Goal: Task Accomplishment & Management: Complete application form

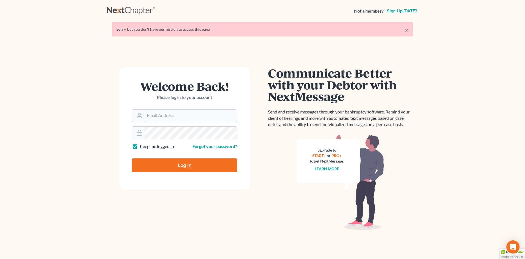
type input "[PERSON_NAME][EMAIL_ADDRESS][DOMAIN_NAME]"
click at [156, 163] on input "Log In" at bounding box center [184, 165] width 105 height 14
type input "Thinking..."
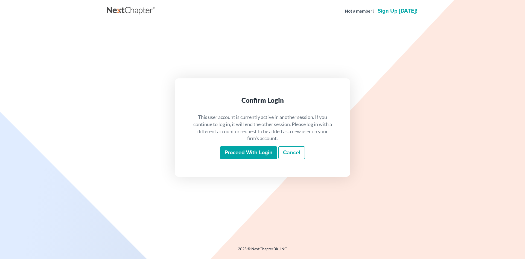
click at [248, 154] on input "Proceed with login" at bounding box center [248, 152] width 57 height 13
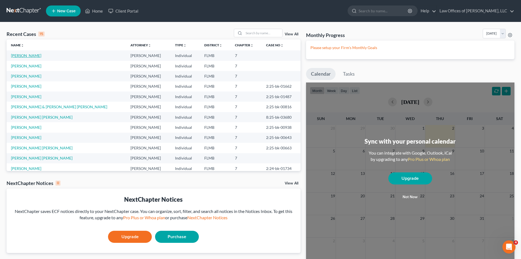
click at [22, 56] on link "Mir Borjas, Luis" at bounding box center [26, 55] width 30 height 5
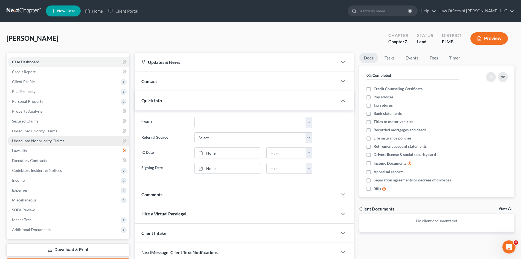
click at [40, 142] on span "Unsecured Nonpriority Claims" at bounding box center [38, 140] width 52 height 5
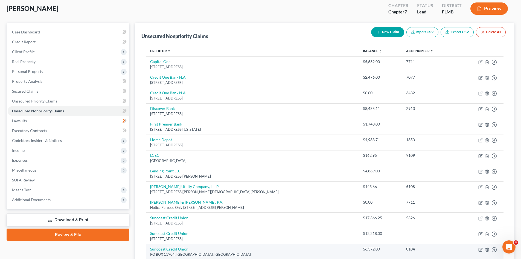
scroll to position [23, 0]
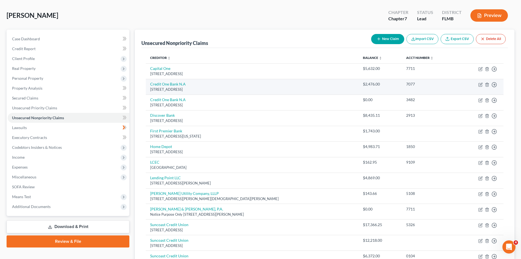
click at [316, 89] on div "PO Box 988754, Las Vegas, NV 89193" at bounding box center [252, 89] width 204 height 5
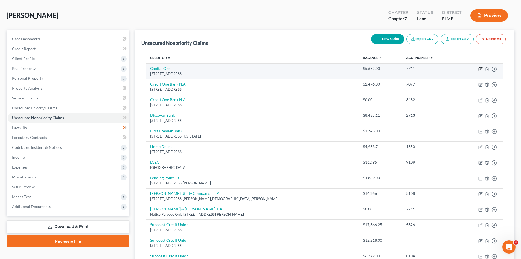
click at [482, 67] on icon "button" at bounding box center [480, 69] width 4 height 4
select select "46"
select select "2"
select select "0"
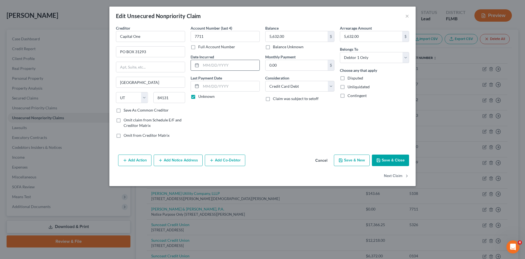
click at [207, 63] on input "text" at bounding box center [230, 65] width 59 height 10
type input "091/2025"
click at [238, 89] on input "text" at bounding box center [230, 86] width 59 height 10
click at [198, 97] on label "Unknown" at bounding box center [206, 96] width 16 height 5
click at [201, 97] on input "Unknown" at bounding box center [203, 96] width 4 height 4
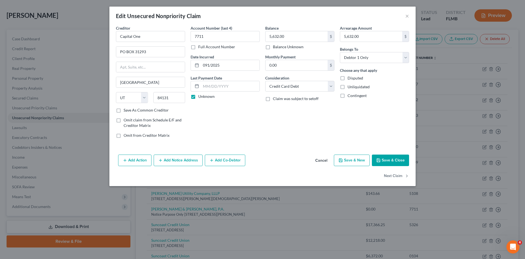
checkbox input "false"
click at [209, 88] on input "text" at bounding box center [230, 86] width 59 height 10
type input "02/08/2025"
click at [362, 161] on button "Save & New" at bounding box center [352, 159] width 36 height 11
select select "0"
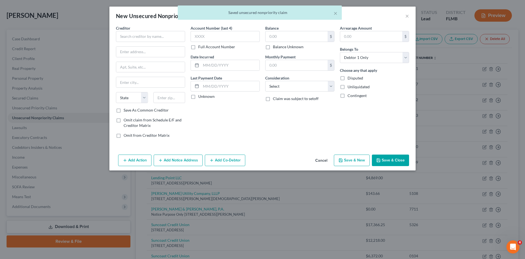
click at [410, 16] on div "× Saved unsecured nonpriority claim" at bounding box center [259, 13] width 525 height 17
click at [408, 16] on div "× Saved unsecured nonpriority claim" at bounding box center [259, 13] width 525 height 17
click at [321, 163] on button "Cancel" at bounding box center [321, 160] width 21 height 11
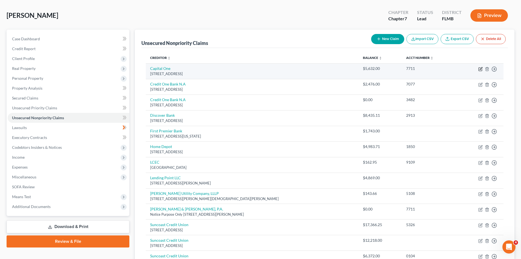
click at [479, 68] on icon "button" at bounding box center [480, 69] width 3 height 3
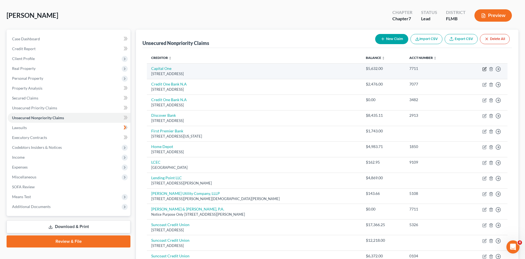
select select "46"
select select "2"
select select "0"
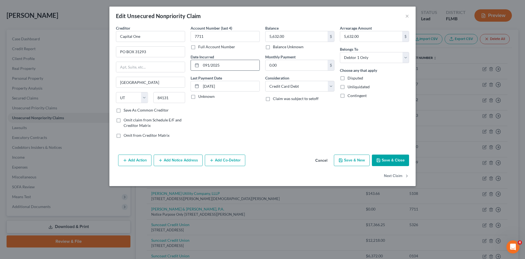
click at [208, 64] on input "091/2025" at bounding box center [230, 65] width 59 height 10
click at [226, 67] on input "09/1/2025" at bounding box center [230, 65] width 59 height 10
type input "09/1/2024"
click at [380, 160] on polyline "button" at bounding box center [379, 160] width 2 height 1
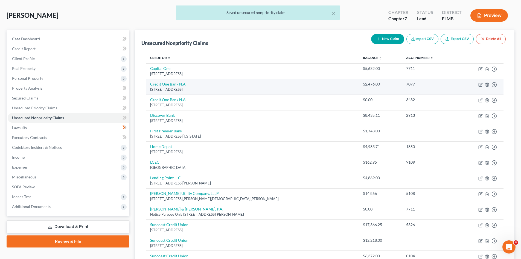
click at [484, 83] on td "Move to D Move to E Move to G Move to Notice Only" at bounding box center [481, 87] width 46 height 16
click at [480, 85] on icon "button" at bounding box center [481, 84] width 2 height 2
select select "31"
select select "2"
select select "0"
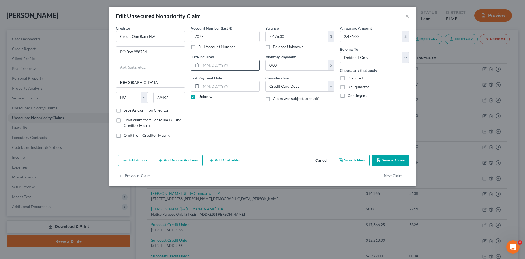
click at [230, 66] on input "text" at bounding box center [230, 65] width 59 height 10
type input "05/01/2025"
click at [198, 98] on label "Unknown" at bounding box center [206, 96] width 16 height 5
click at [201, 97] on input "Unknown" at bounding box center [203, 96] width 4 height 4
checkbox input "false"
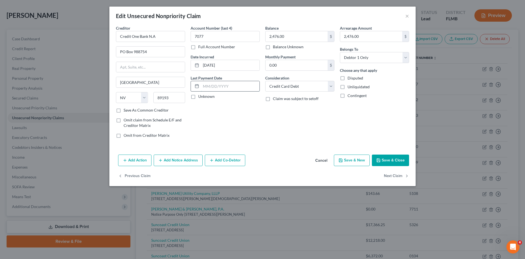
click at [204, 84] on input "text" at bounding box center [230, 86] width 59 height 10
type input "02/13/2025"
click at [292, 68] on input "0.00" at bounding box center [297, 65] width 62 height 10
type input "0"
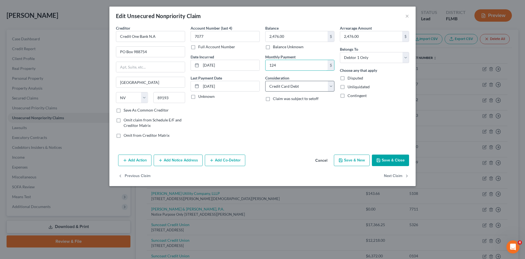
type input "124.00"
click at [384, 159] on button "Save & Close" at bounding box center [390, 159] width 37 height 11
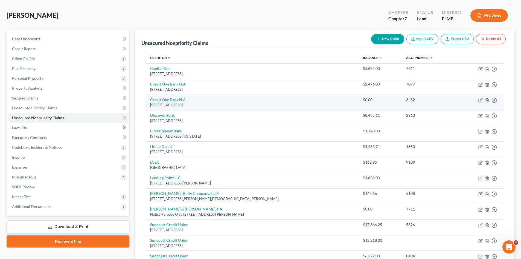
click at [482, 100] on icon "button" at bounding box center [480, 100] width 4 height 4
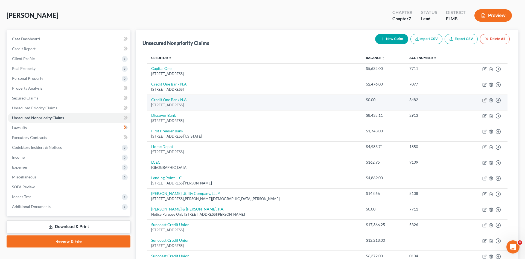
select select "31"
select select "2"
select select "0"
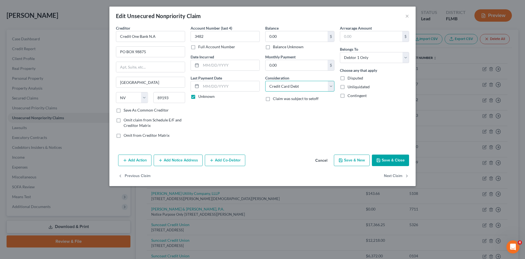
click at [328, 89] on select "Select Cable / Satellite Services Collection Agency Credit Card Debt Debt Couns…" at bounding box center [299, 86] width 69 height 11
click at [237, 113] on div "Account Number (last 4) 3482 Full Account Number Date Incurred Last Payment Dat…" at bounding box center [225, 83] width 75 height 117
click at [321, 157] on button "Cancel" at bounding box center [321, 160] width 21 height 11
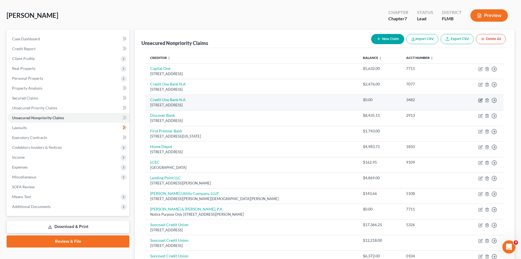
click at [479, 101] on icon "button" at bounding box center [480, 100] width 3 height 3
select select "31"
select select "2"
select select "0"
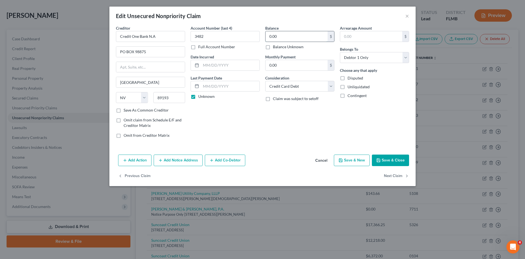
click at [285, 37] on input "0.00" at bounding box center [297, 36] width 62 height 10
type input "1,673"
click at [285, 68] on input "0.00" at bounding box center [297, 65] width 62 height 10
type input "59"
click at [207, 63] on input "text" at bounding box center [230, 65] width 59 height 10
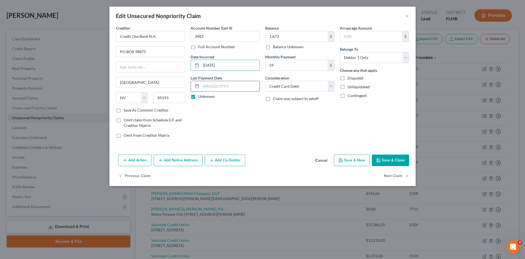
type input "04/01/2025"
click at [222, 86] on input "text" at bounding box center [230, 86] width 59 height 10
click at [198, 98] on label "Unknown" at bounding box center [206, 96] width 16 height 5
click at [201, 97] on input "Unknown" at bounding box center [203, 96] width 4 height 4
checkbox input "false"
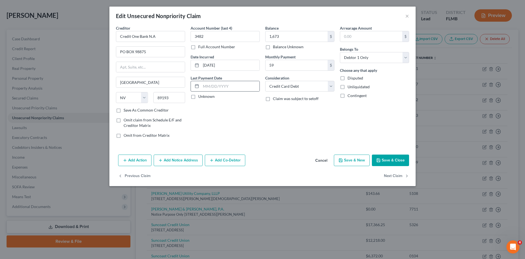
click at [196, 88] on rect at bounding box center [196, 86] width 3 height 3
click at [208, 87] on input "text" at bounding box center [230, 86] width 59 height 10
type input "02/13/2025"
click at [345, 39] on input "text" at bounding box center [371, 36] width 62 height 10
click at [291, 87] on select "Select Cable / Satellite Services Collection Agency Credit Card Debt Debt Couns…" at bounding box center [299, 86] width 69 height 11
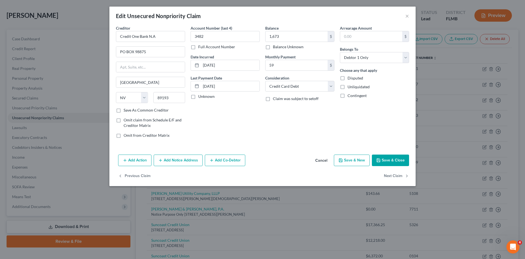
click at [232, 128] on div "Account Number (last 4) 3482 Full Account Number Date Incurred 04/01/2025 Last …" at bounding box center [225, 83] width 75 height 117
click at [240, 68] on input "04/01/2025" at bounding box center [230, 65] width 59 height 10
drag, startPoint x: 233, startPoint y: 66, endPoint x: 183, endPoint y: 60, distance: 50.4
click at [183, 60] on div "Creditor * Credit One Bank N.A PO BOX 98875 Las Vegas State AL AK AR AZ CA CO C…" at bounding box center [262, 83] width 299 height 117
type input "05/01/2022"
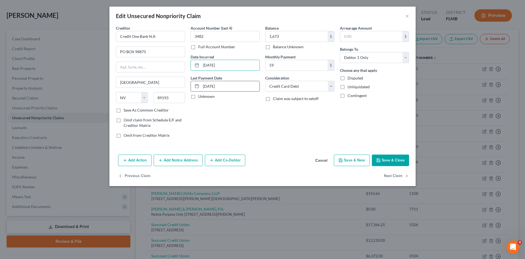
click at [232, 87] on input "02/13/2025" at bounding box center [230, 86] width 59 height 10
click at [238, 112] on div "Account Number (last 4) 3482 Full Account Number Date Incurred 05/01/2022 Last …" at bounding box center [225, 83] width 75 height 117
click at [330, 89] on select "Select Cable / Satellite Services Collection Agency Credit Card Debt Debt Couns…" at bounding box center [299, 86] width 69 height 11
click at [387, 159] on button "Save & Close" at bounding box center [390, 159] width 37 height 11
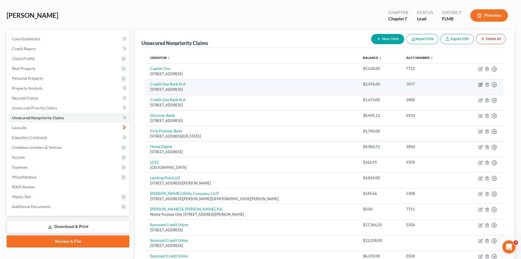
click at [479, 83] on icon "button" at bounding box center [480, 84] width 4 height 4
select select "31"
select select "2"
select select "0"
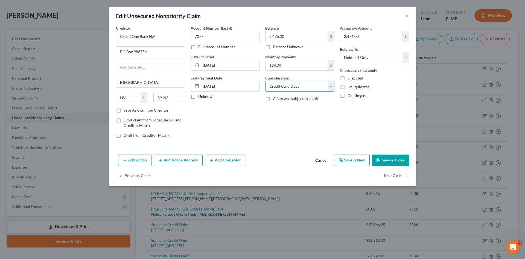
click at [290, 89] on select "Select Cable / Satellite Services Collection Agency Credit Card Debt Debt Couns…" at bounding box center [299, 86] width 69 height 11
click at [248, 134] on div "Account Number (last 4) 7077 Full Account Number Date Incurred 05/01/2025 Last …" at bounding box center [225, 83] width 75 height 117
drag, startPoint x: 231, startPoint y: 67, endPoint x: 154, endPoint y: 57, distance: 78.0
click at [154, 57] on div "Creditor * Credit One Bank N.A PO Box 988754 Las Vegas State AL AK AR AZ CA CO …" at bounding box center [262, 83] width 299 height 117
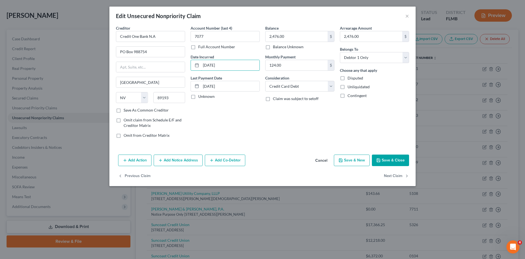
type input "05/01/2022"
click at [247, 125] on div "Account Number (last 4) 7077 Full Account Number Date Incurred 05/01/2022 Last …" at bounding box center [225, 83] width 75 height 117
click at [383, 162] on button "Save & Close" at bounding box center [390, 159] width 37 height 11
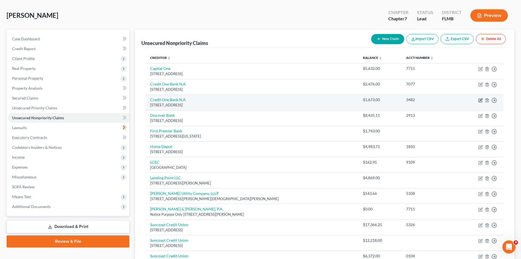
click at [483, 98] on icon "button" at bounding box center [480, 100] width 4 height 4
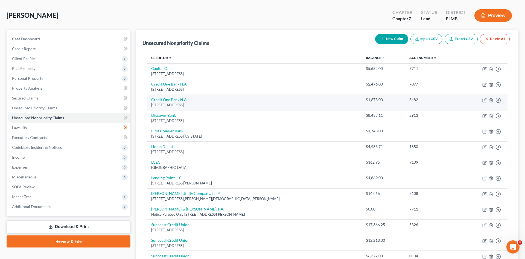
select select "31"
select select "2"
select select "0"
